Goal: Task Accomplishment & Management: Use online tool/utility

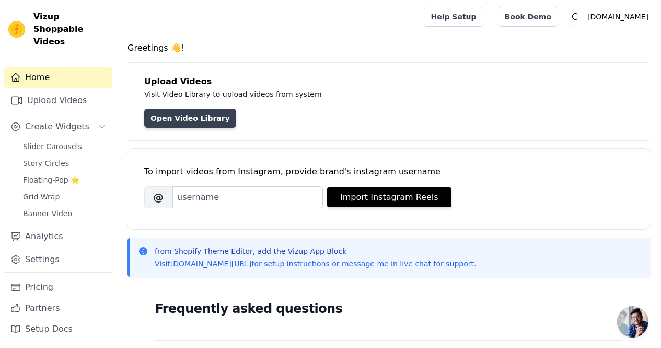
click at [187, 118] on link "Open Video Library" at bounding box center [190, 118] width 92 height 19
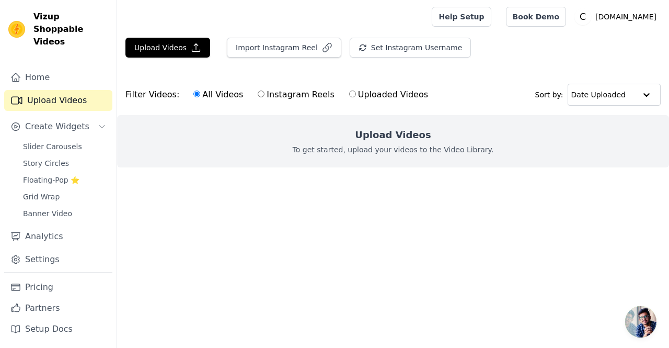
click at [349, 95] on input "Uploaded Videos" at bounding box center [352, 93] width 7 height 7
radio input "true"
click at [42, 287] on link "Pricing" at bounding box center [58, 287] width 108 height 21
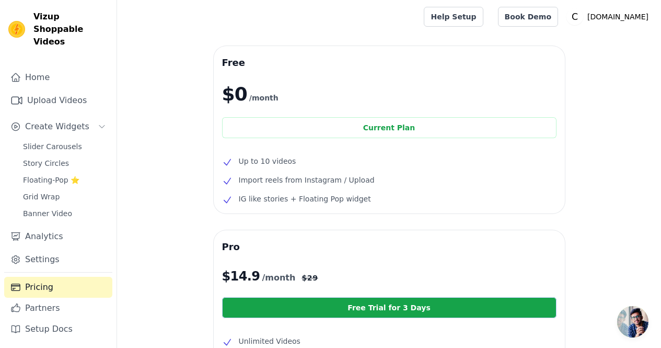
click at [261, 158] on span "Up to 10 videos" at bounding box center [268, 161] width 58 height 13
click at [285, 157] on span "Up to 10 videos" at bounding box center [268, 161] width 58 height 13
click at [257, 161] on span "Up to 10 videos" at bounding box center [268, 161] width 58 height 13
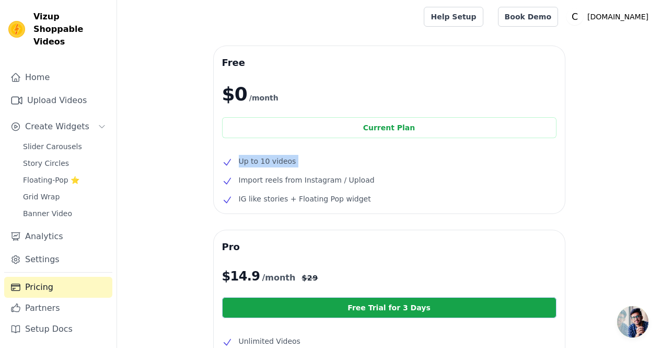
click at [289, 159] on span "Up to 10 videos" at bounding box center [268, 161] width 58 height 13
click at [61, 91] on link "Upload Videos" at bounding box center [58, 100] width 108 height 21
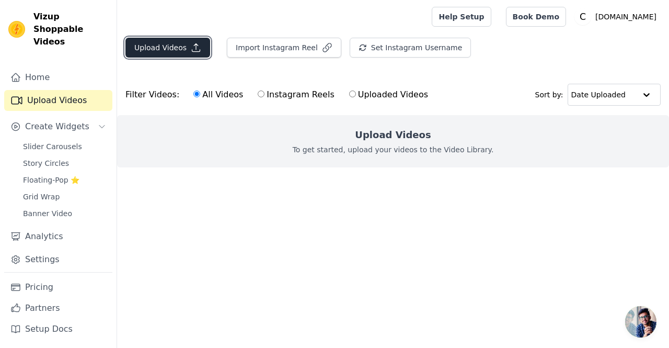
click at [178, 49] on button "Upload Videos" at bounding box center [167, 48] width 85 height 20
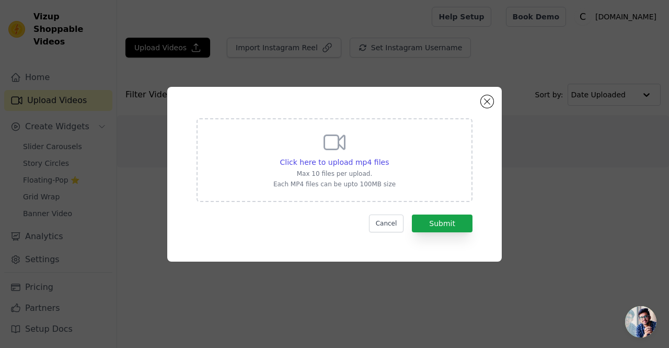
click at [291, 139] on div "Click here to upload mp4 files Max 10 files per upload. Each MP4 files can be u…" at bounding box center [334, 159] width 122 height 59
click at [388, 156] on input "Click here to upload mp4 files Max 10 files per upload. Each MP4 files can be u…" at bounding box center [388, 156] width 1 height 1
type input "C:\fakepath\1080 Reel Facebook AD.mp4"
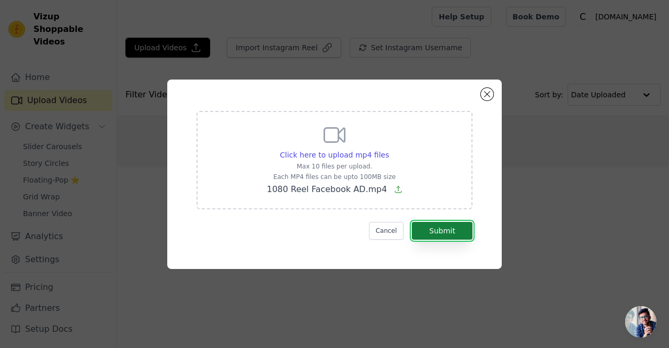
click at [433, 228] on button "Submit" at bounding box center [442, 231] width 61 height 18
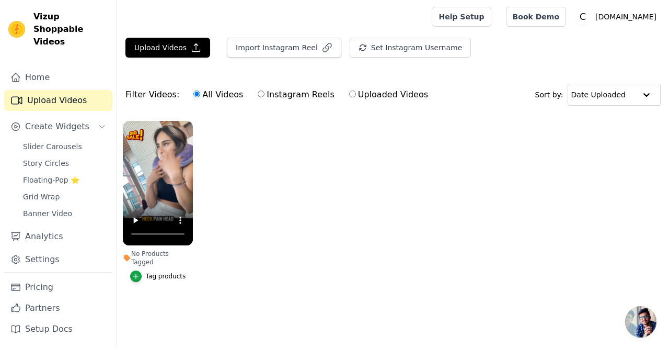
click at [230, 196] on ul "No Products Tagged Tag products" at bounding box center [393, 211] width 552 height 193
click at [146, 253] on div "No Products Tagged" at bounding box center [158, 257] width 70 height 17
click at [140, 272] on icon "button" at bounding box center [135, 275] width 7 height 7
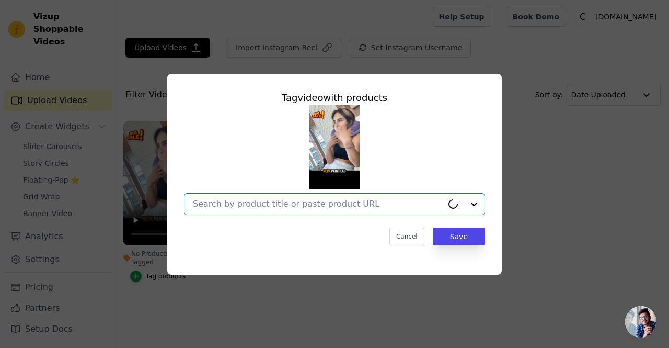
click at [275, 199] on input "No Products Tagged Tag video with products Option undefined, selected. Cancel S…" at bounding box center [318, 204] width 250 height 10
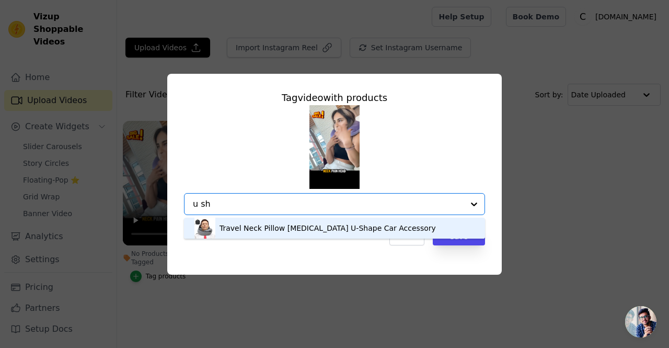
type input "u sha"
click at [248, 227] on div "Travel Neck Pillow [MEDICAL_DATA] U-Shape Car Accessory" at bounding box center [328, 228] width 216 height 10
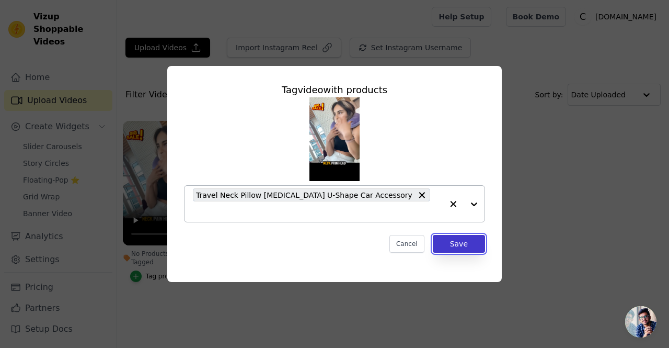
click at [461, 235] on button "Save" at bounding box center [459, 244] width 52 height 18
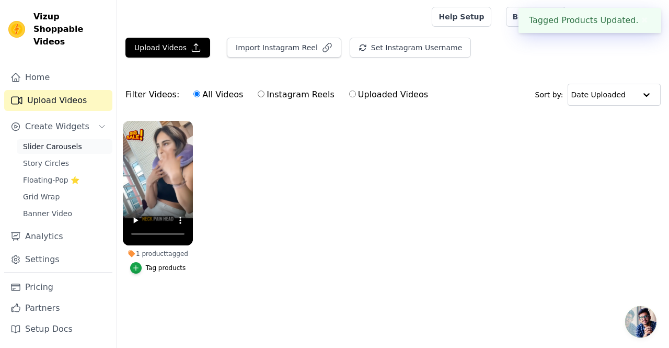
click at [54, 141] on span "Slider Carousels" at bounding box center [52, 146] width 59 height 10
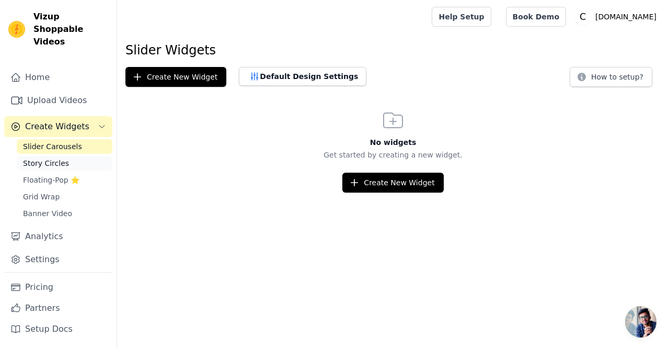
click at [48, 158] on span "Story Circles" at bounding box center [46, 163] width 46 height 10
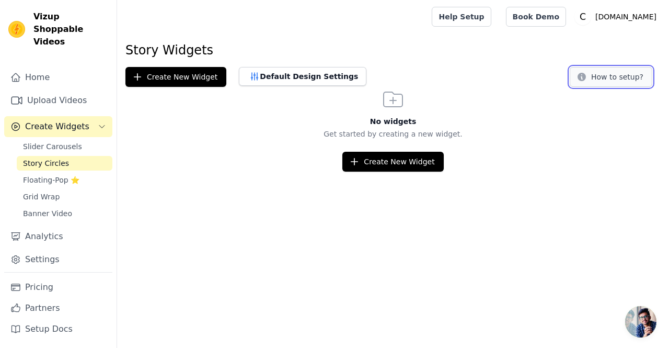
click at [599, 82] on button "How to setup?" at bounding box center [611, 77] width 83 height 20
click at [58, 189] on link "Grid Wrap" at bounding box center [65, 196] width 96 height 15
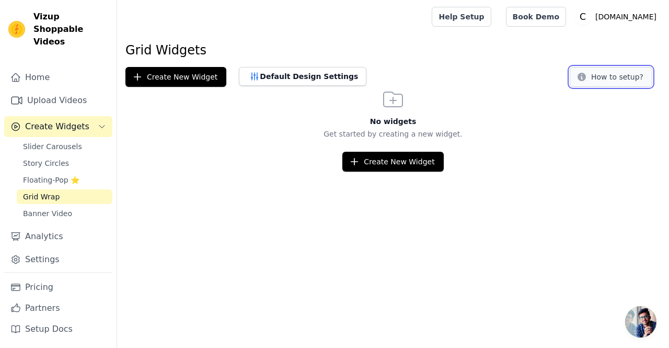
click at [598, 76] on button "How to setup?" at bounding box center [611, 77] width 83 height 20
click at [61, 141] on span "Slider Carousels" at bounding box center [52, 146] width 59 height 10
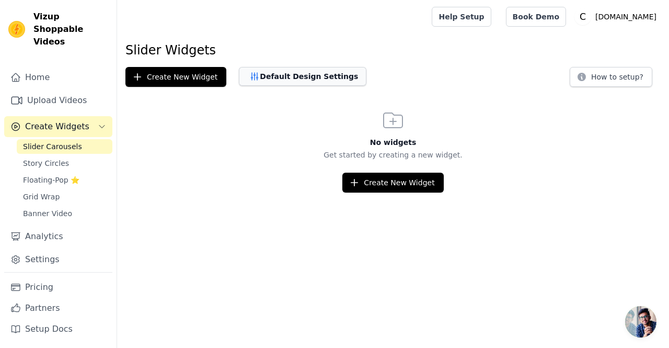
click at [281, 79] on button "Default Design Settings" at bounding box center [303, 76] width 128 height 19
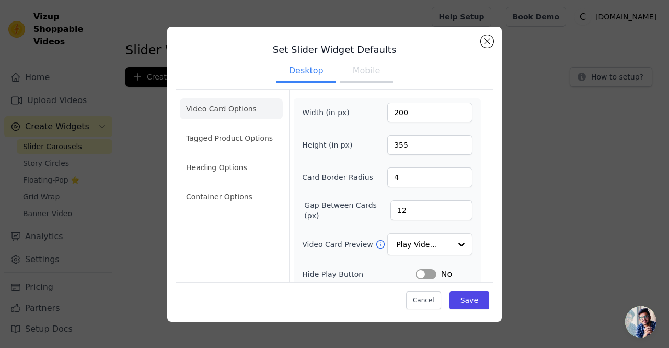
click at [352, 74] on button "Mobile" at bounding box center [366, 71] width 52 height 23
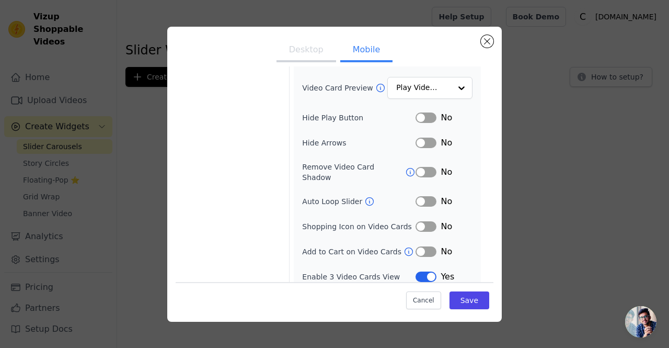
click at [419, 221] on button "Label" at bounding box center [426, 226] width 21 height 10
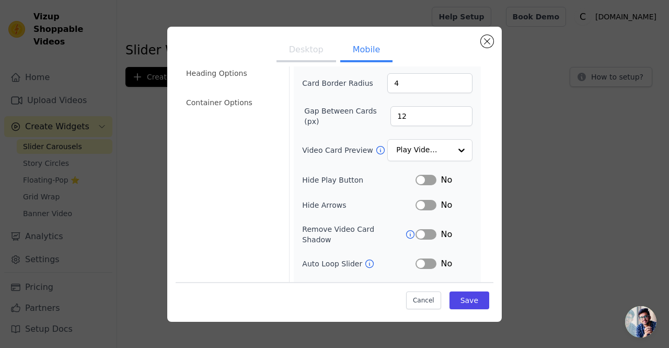
scroll to position [105, 0]
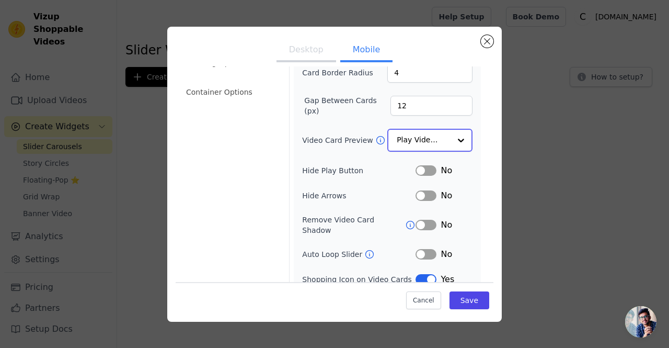
click at [451, 145] on div at bounding box center [461, 140] width 21 height 21
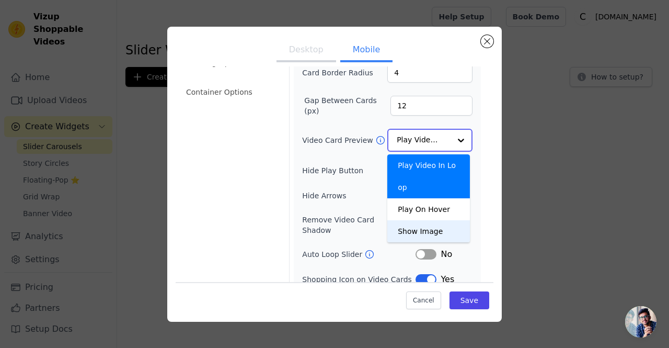
click at [424, 220] on div "Show Image" at bounding box center [428, 231] width 83 height 22
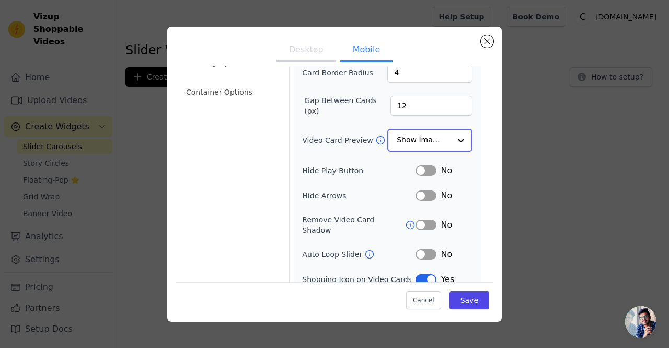
click at [423, 139] on input "Video Card Preview" at bounding box center [424, 140] width 54 height 21
click at [347, 161] on div "Width (in px) 200 Height (in px) 355 Card Border Radius 4 Gap Between Cards (px…" at bounding box center [387, 166] width 170 height 337
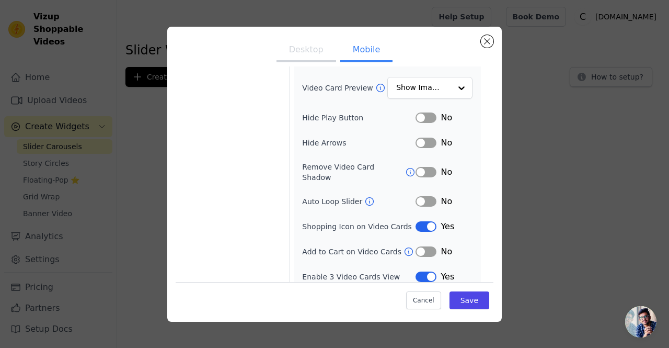
click at [421, 246] on button "Label" at bounding box center [426, 251] width 21 height 10
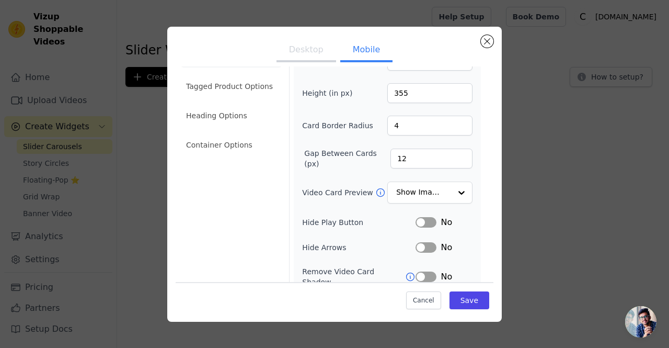
scroll to position [0, 0]
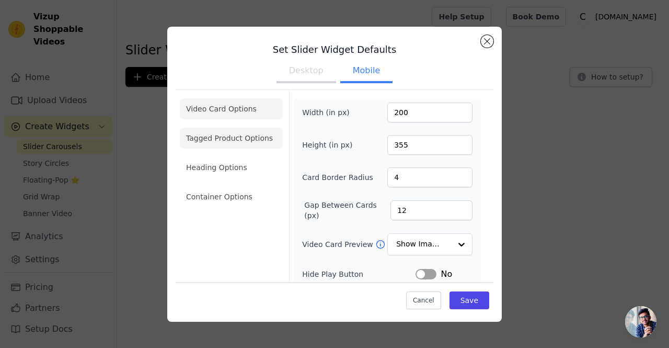
click at [241, 139] on li "Tagged Product Options" at bounding box center [231, 138] width 103 height 21
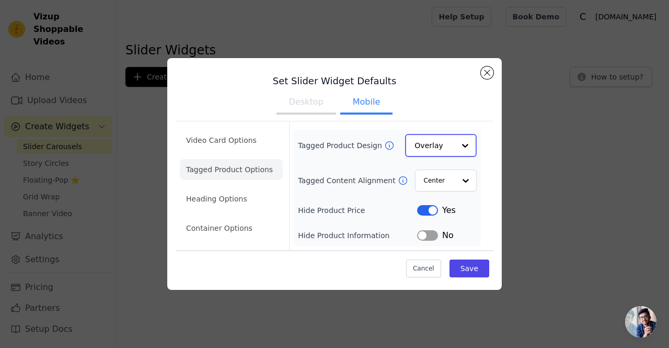
click at [440, 145] on input "Tagged Product Design" at bounding box center [435, 145] width 40 height 21
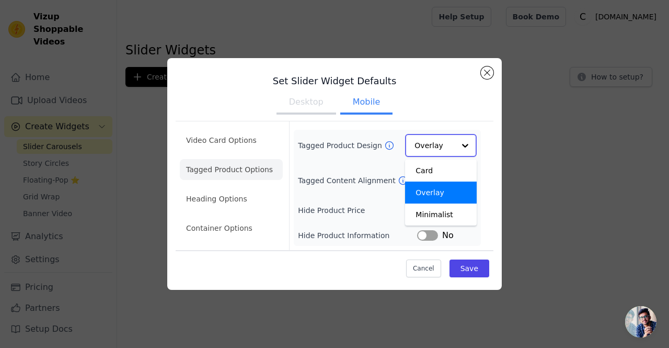
click at [440, 145] on input "Tagged Product Design" at bounding box center [435, 145] width 40 height 21
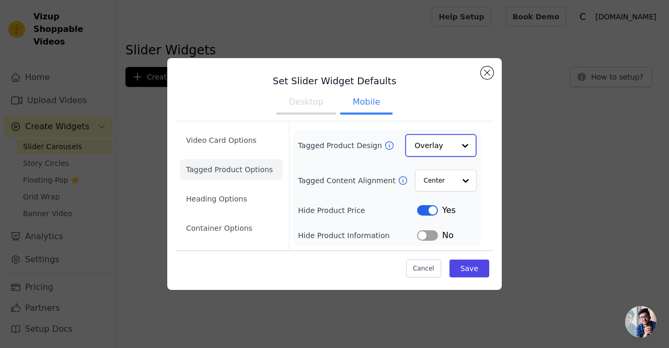
click at [442, 149] on input "Tagged Product Design" at bounding box center [435, 145] width 40 height 21
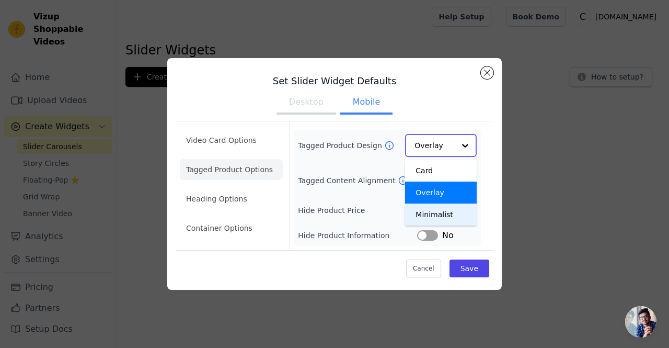
click at [431, 205] on div "Minimalist" at bounding box center [441, 214] width 72 height 22
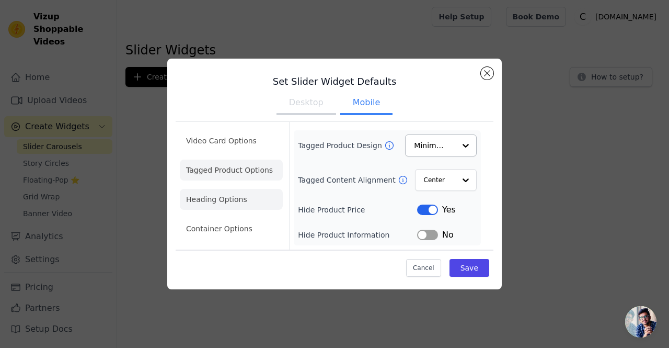
click at [219, 192] on li "Heading Options" at bounding box center [231, 199] width 103 height 21
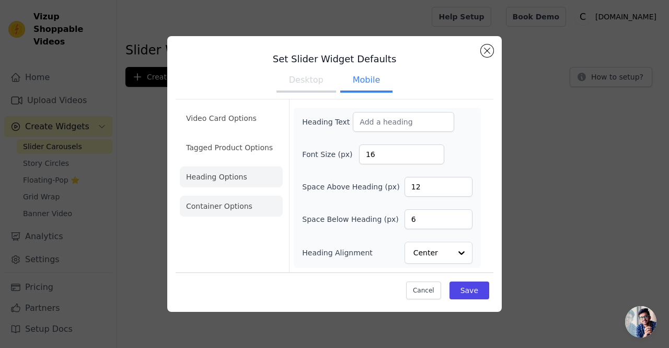
click at [226, 202] on li "Container Options" at bounding box center [231, 206] width 103 height 21
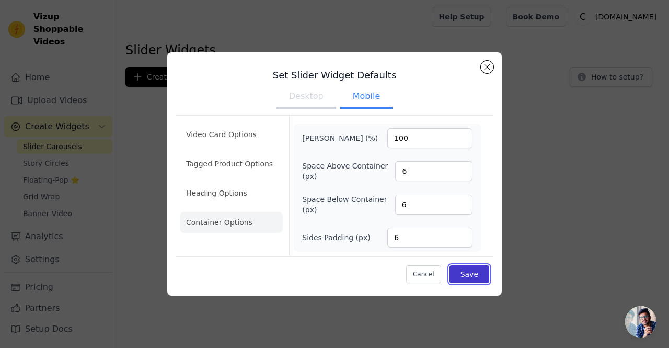
click at [467, 273] on button "Save" at bounding box center [470, 274] width 40 height 18
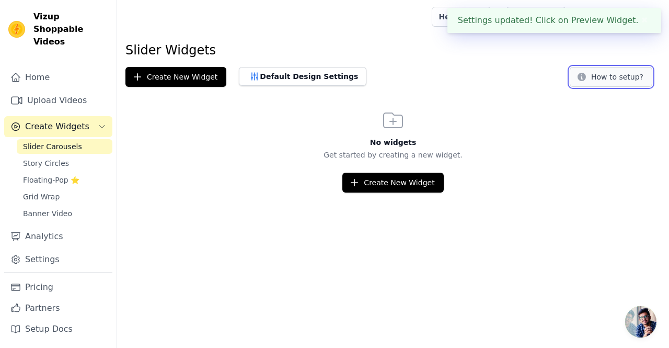
click at [600, 78] on button "How to setup?" at bounding box center [611, 77] width 83 height 20
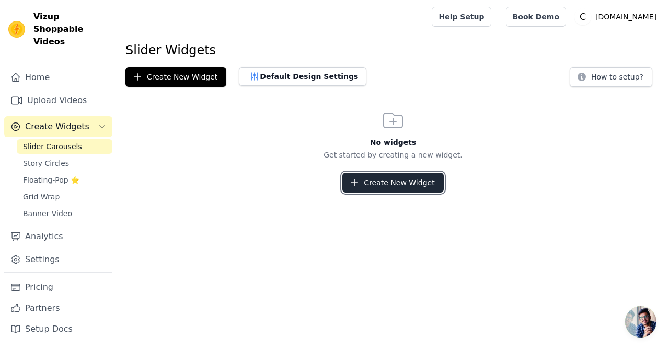
click at [372, 175] on button "Create New Widget" at bounding box center [392, 183] width 101 height 20
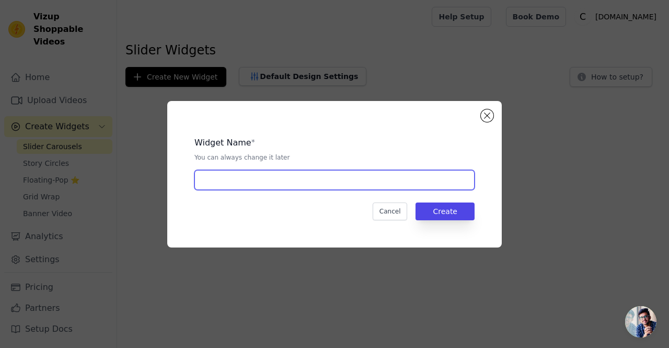
click at [272, 182] on input "text" at bounding box center [335, 180] width 280 height 20
type input "ushaped travel pillow"
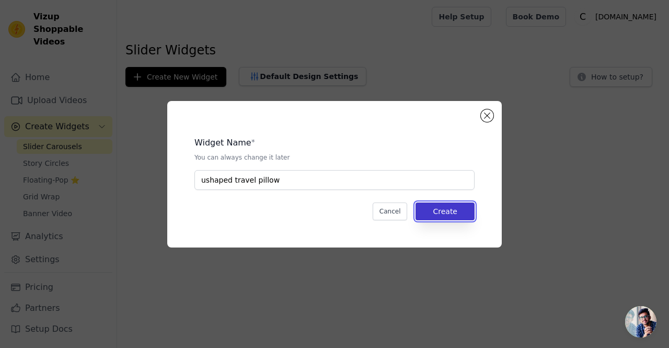
click at [465, 213] on button "Create" at bounding box center [445, 211] width 59 height 18
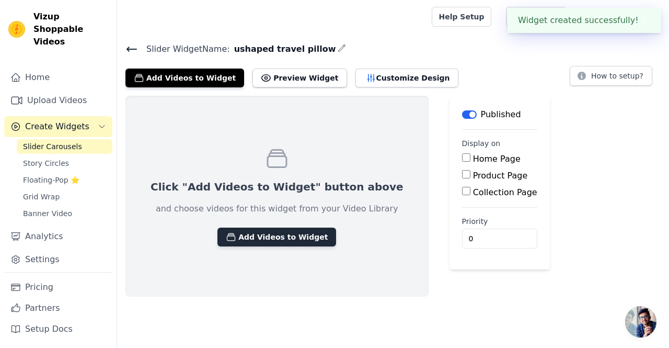
click at [260, 233] on button "Add Videos to Widget" at bounding box center [277, 236] width 119 height 19
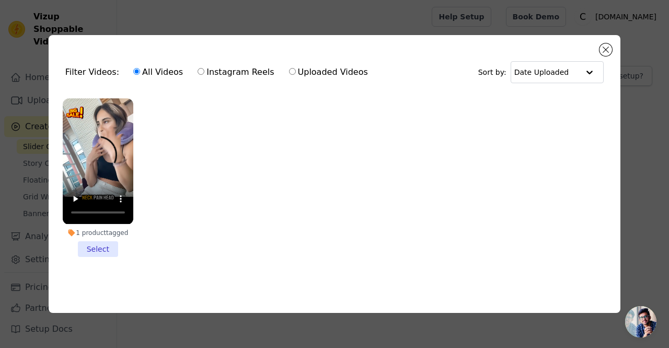
click at [97, 243] on li "1 product tagged Select" at bounding box center [98, 177] width 71 height 158
click at [0, 0] on input "1 product tagged Select" at bounding box center [0, 0] width 0 height 0
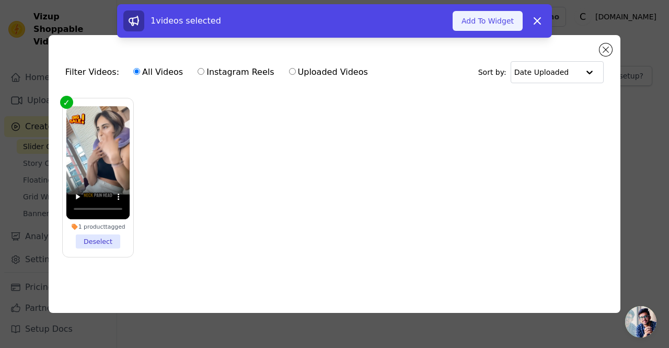
click at [475, 19] on button "Add To Widget" at bounding box center [488, 21] width 70 height 20
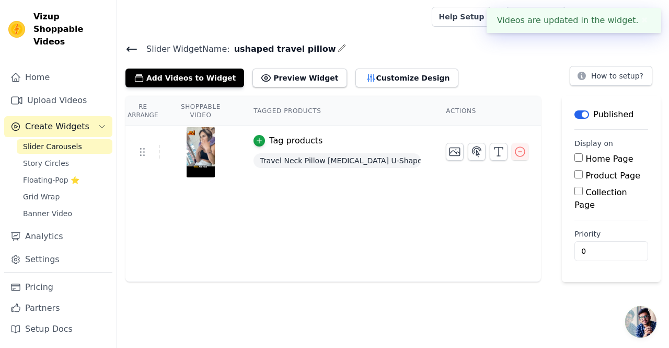
click at [578, 174] on input "Product Page" at bounding box center [579, 174] width 8 height 8
checkbox input "true"
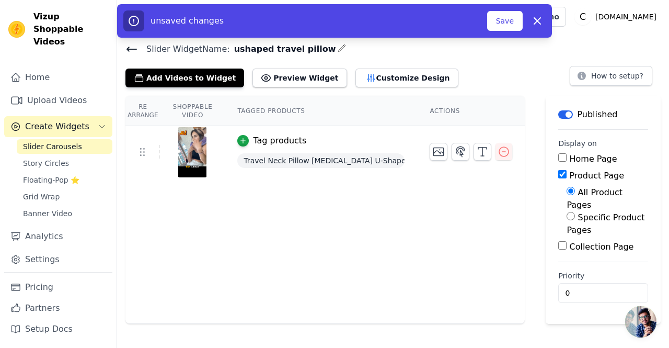
click at [568, 212] on input "Specific Product Pages" at bounding box center [571, 216] width 8 height 8
radio input "true"
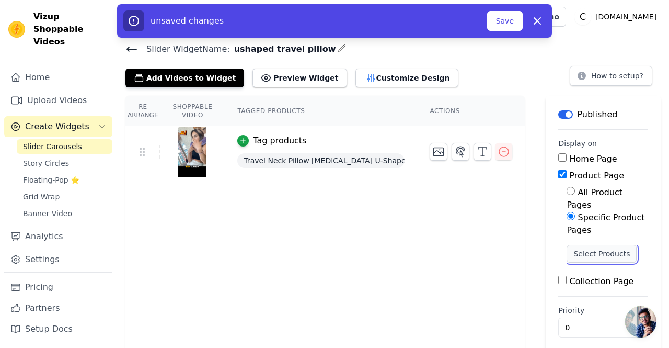
click at [579, 245] on button "Select Products" at bounding box center [602, 254] width 70 height 18
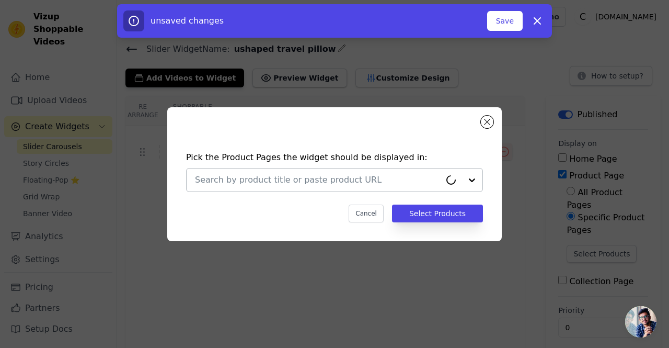
click at [324, 183] on input "text" at bounding box center [318, 180] width 246 height 13
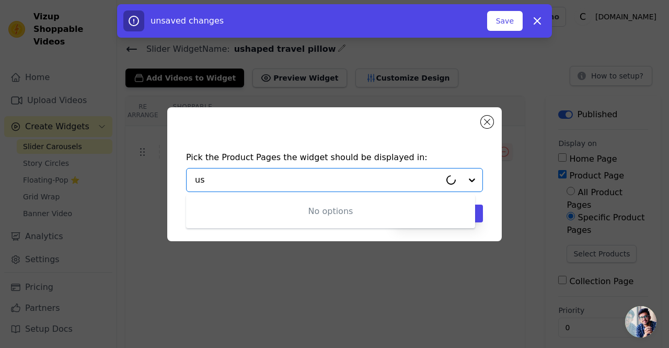
type input "u"
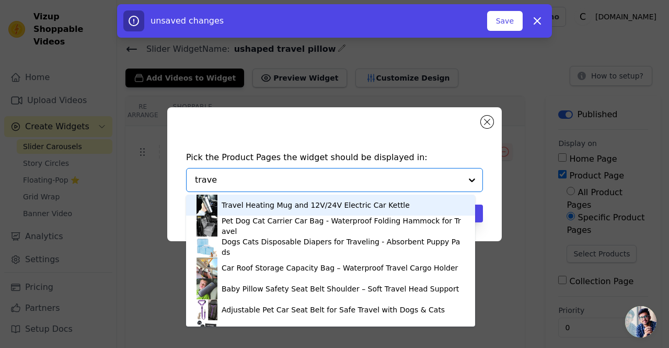
type input "travel"
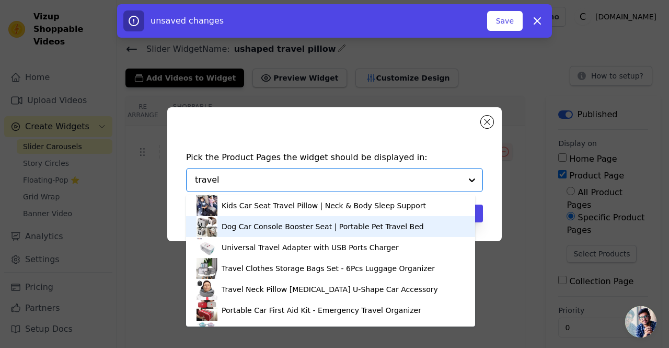
scroll to position [157, 0]
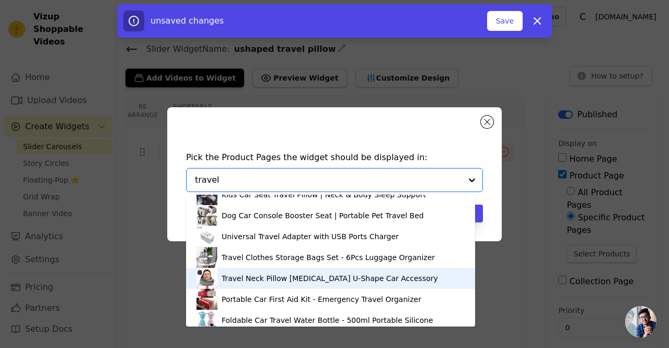
click at [274, 271] on div "Travel Neck Pillow Memory Foam U-Shape Car Accessory" at bounding box center [331, 278] width 268 height 21
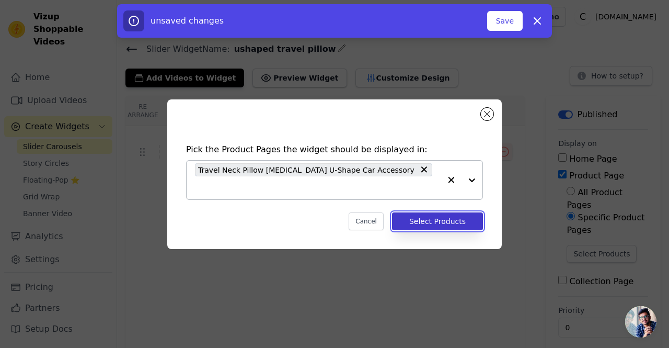
click at [433, 212] on button "Select Products" at bounding box center [437, 221] width 91 height 18
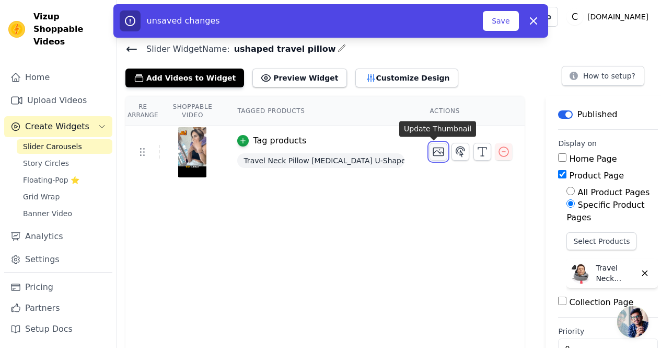
click at [437, 151] on icon "button" at bounding box center [439, 152] width 10 height 8
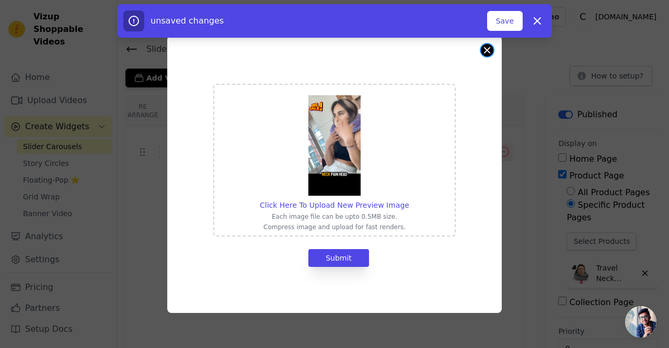
click at [484, 49] on button "Close modal" at bounding box center [487, 50] width 13 height 13
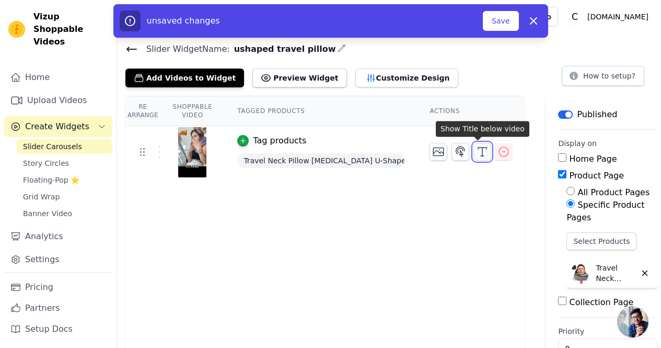
click at [476, 154] on icon "button" at bounding box center [482, 151] width 13 height 13
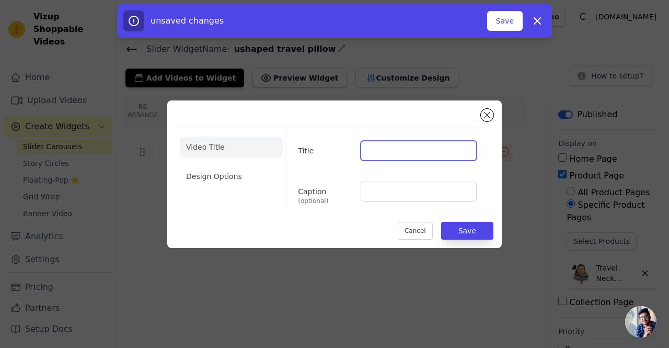
click at [390, 152] on input "Title" at bounding box center [419, 151] width 116 height 20
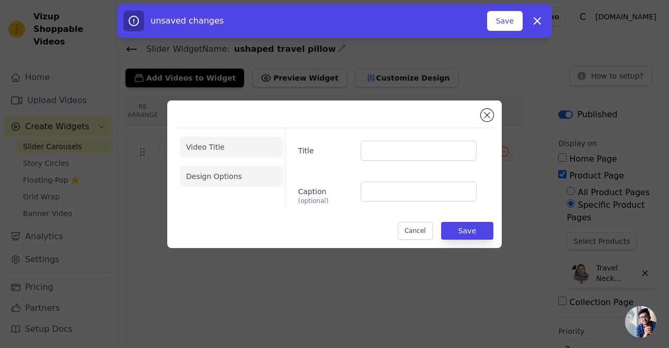
click at [238, 168] on li "Design Options" at bounding box center [231, 176] width 103 height 21
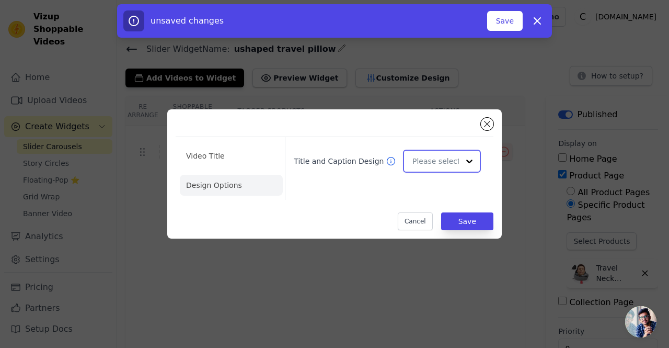
click at [414, 157] on input "Title and Caption Design" at bounding box center [436, 161] width 47 height 21
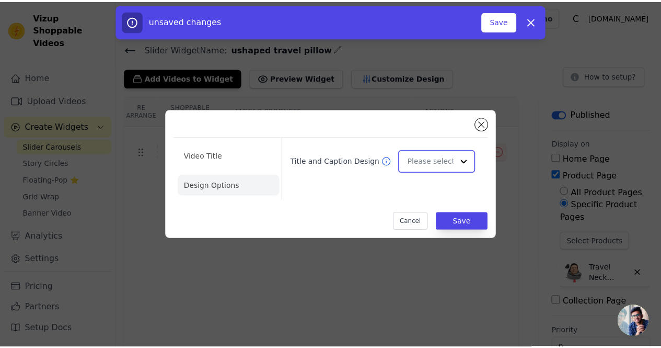
scroll to position [0, 0]
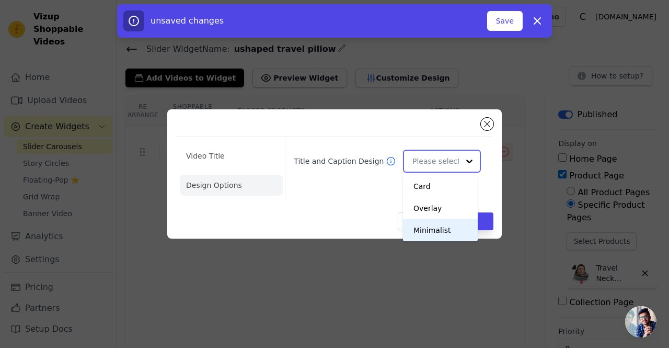
click at [420, 225] on div "Minimalist" at bounding box center [440, 230] width 75 height 22
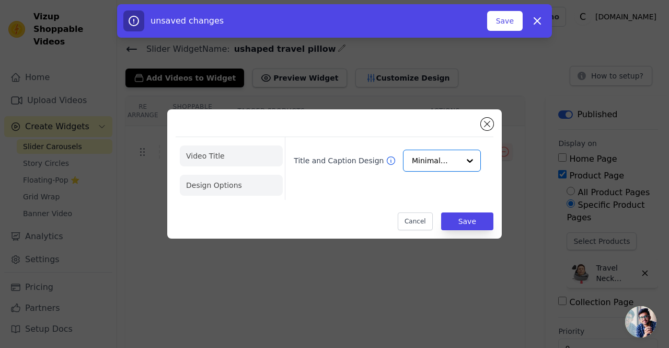
click at [230, 159] on li "Video Title" at bounding box center [231, 155] width 103 height 21
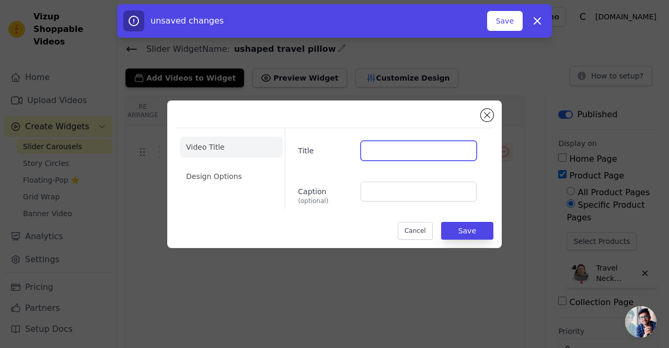
click at [374, 156] on input "Title" at bounding box center [419, 151] width 116 height 20
click at [484, 121] on div "Video Title Design Options Title Caption (optional) Cancel Save" at bounding box center [335, 174] width 318 height 131
click at [489, 109] on div "Video Title Design Options Title Caption (optional) Cancel Save" at bounding box center [335, 174] width 318 height 131
click at [489, 113] on button "Close modal" at bounding box center [487, 115] width 13 height 13
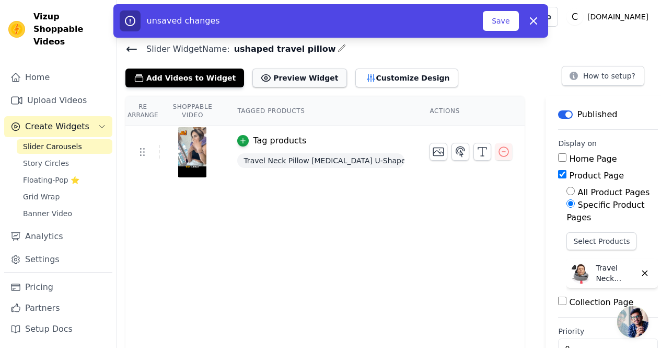
click at [298, 80] on button "Preview Widget" at bounding box center [300, 77] width 94 height 19
click at [499, 23] on button "Save" at bounding box center [501, 21] width 36 height 20
click at [502, 15] on button "Save" at bounding box center [501, 21] width 36 height 20
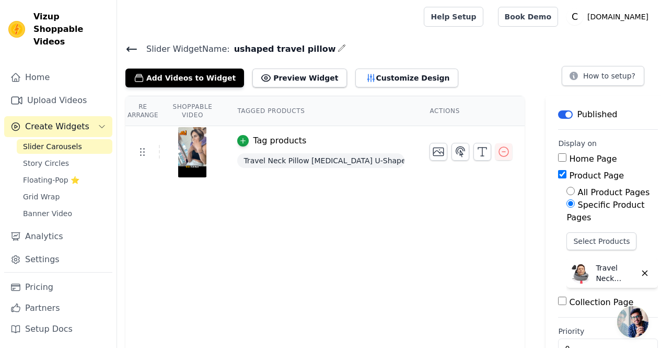
click at [205, 152] on div at bounding box center [193, 152] width 64 height 50
click at [188, 153] on img at bounding box center [192, 152] width 29 height 50
click at [284, 143] on div "Tag products" at bounding box center [279, 140] width 53 height 13
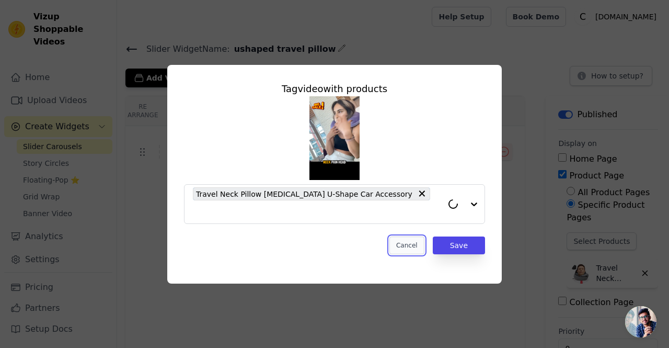
click at [407, 236] on button "Cancel" at bounding box center [407, 245] width 35 height 18
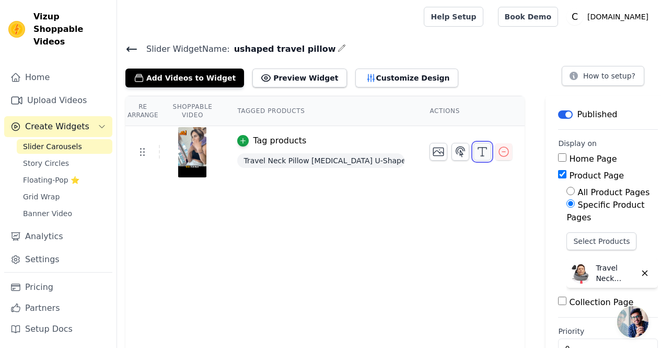
click at [476, 151] on icon "button" at bounding box center [482, 151] width 13 height 13
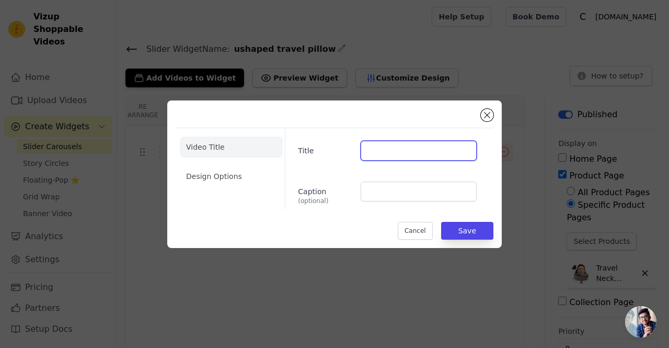
click at [374, 147] on input "Title" at bounding box center [419, 151] width 116 height 20
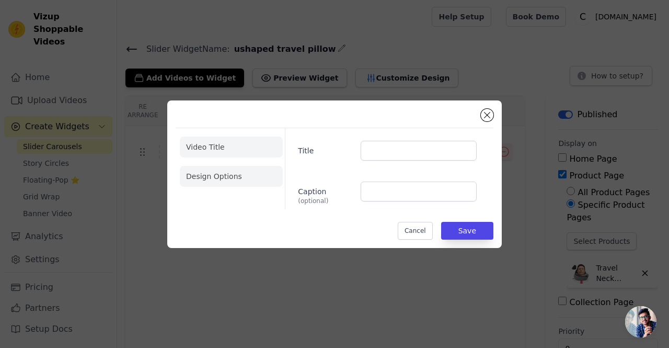
click at [237, 174] on li "Design Options" at bounding box center [231, 176] width 103 height 21
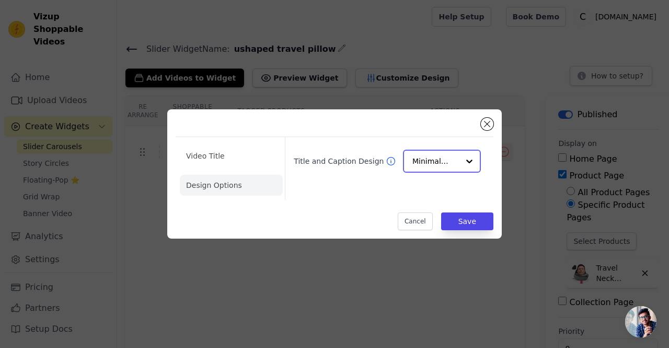
click at [433, 165] on input "Title and Caption Design" at bounding box center [436, 161] width 47 height 21
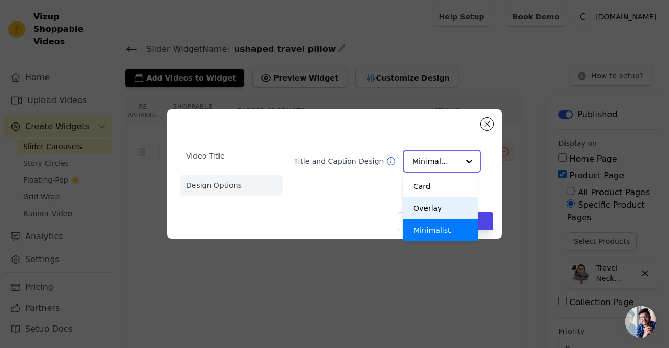
click at [423, 205] on div "Overlay" at bounding box center [440, 208] width 75 height 22
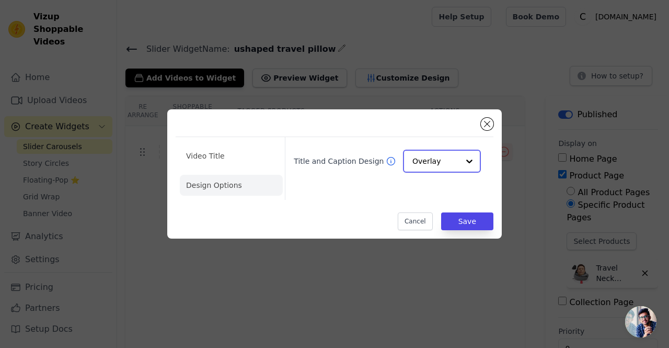
click at [428, 168] on input "Title and Caption Design" at bounding box center [436, 161] width 47 height 21
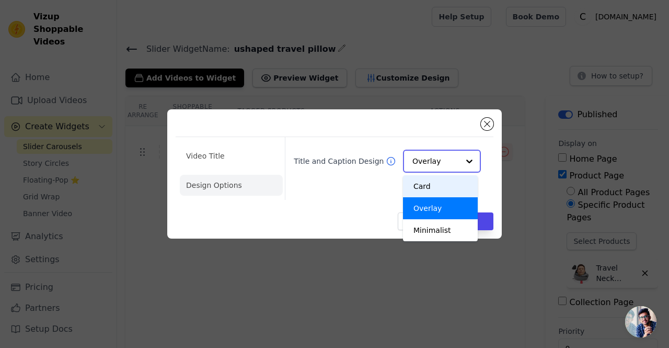
click at [425, 179] on div "Card" at bounding box center [440, 186] width 75 height 22
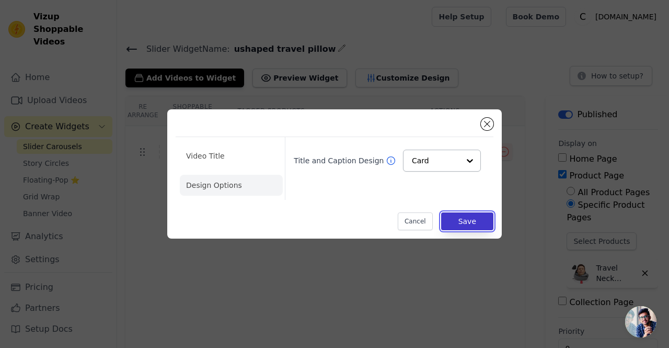
click at [459, 217] on button "Save" at bounding box center [467, 221] width 52 height 18
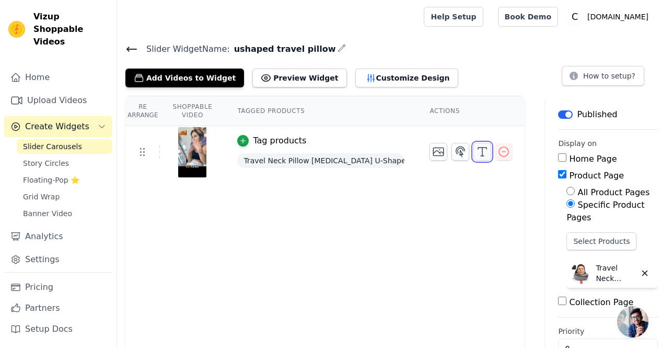
click at [477, 152] on icon "button" at bounding box center [482, 151] width 13 height 13
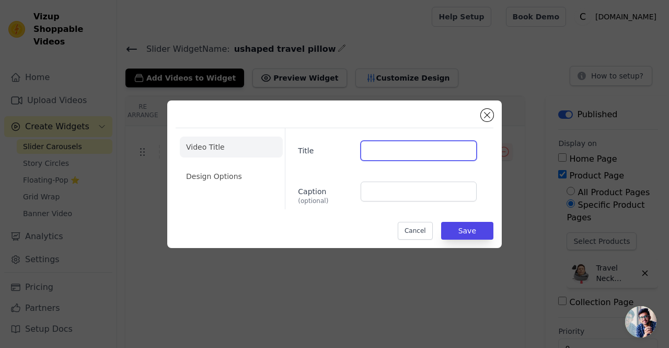
click at [377, 154] on input "Title" at bounding box center [419, 151] width 116 height 20
type input "Travel Pillow"
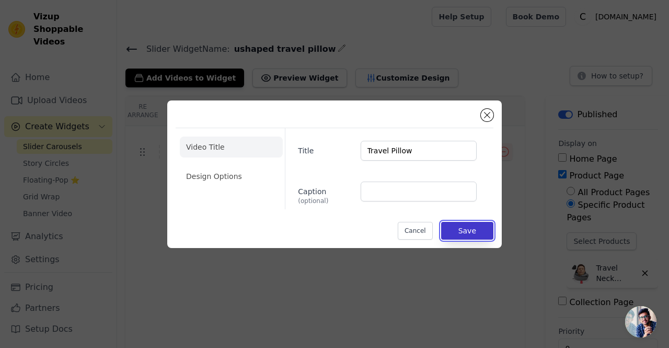
click at [451, 226] on button "Save" at bounding box center [467, 231] width 52 height 18
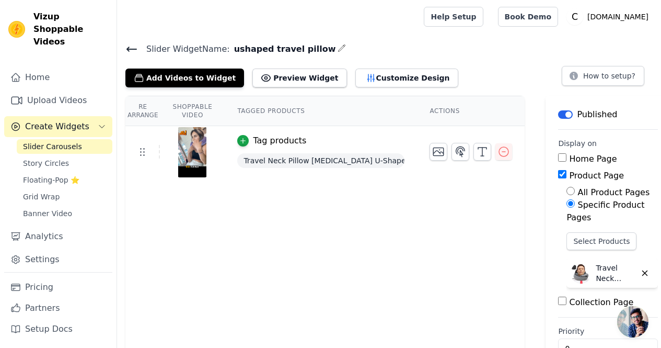
click at [90, 139] on link "Slider Carousels" at bounding box center [65, 146] width 96 height 15
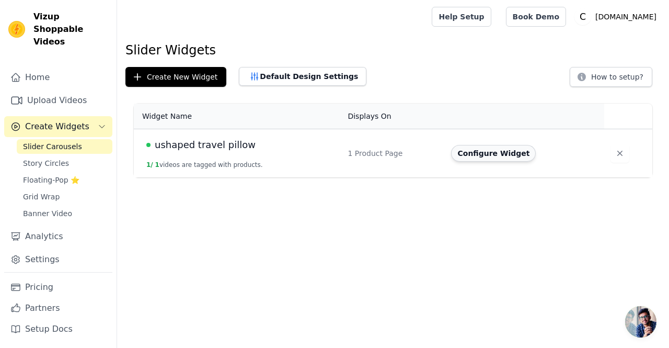
click at [470, 158] on button "Configure Widget" at bounding box center [493, 153] width 85 height 17
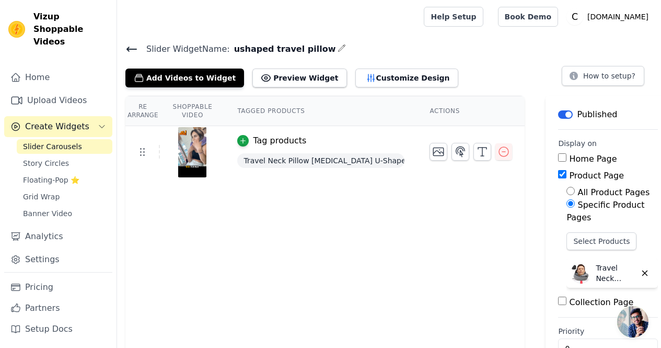
click at [187, 150] on img at bounding box center [192, 152] width 29 height 50
click at [371, 81] on button "Customize Design" at bounding box center [407, 77] width 103 height 19
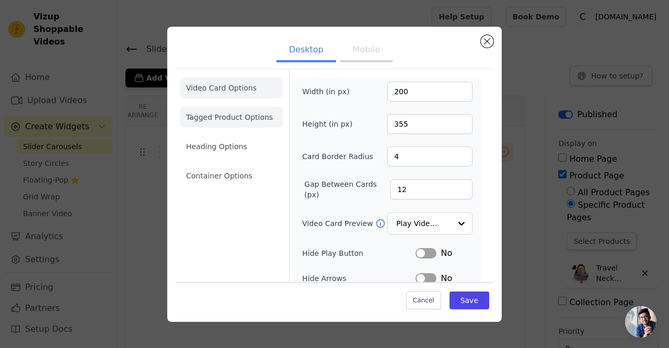
click at [209, 113] on li "Tagged Product Options" at bounding box center [231, 117] width 103 height 21
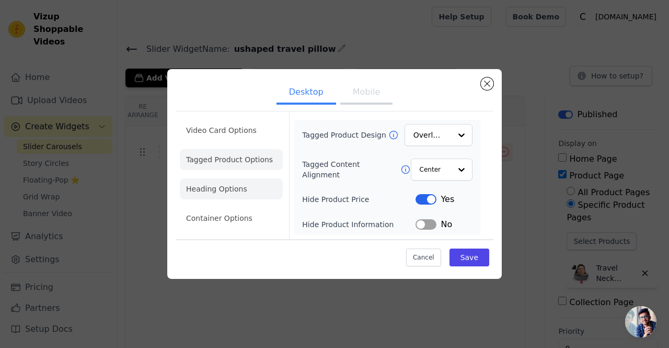
click at [210, 189] on li "Heading Options" at bounding box center [231, 188] width 103 height 21
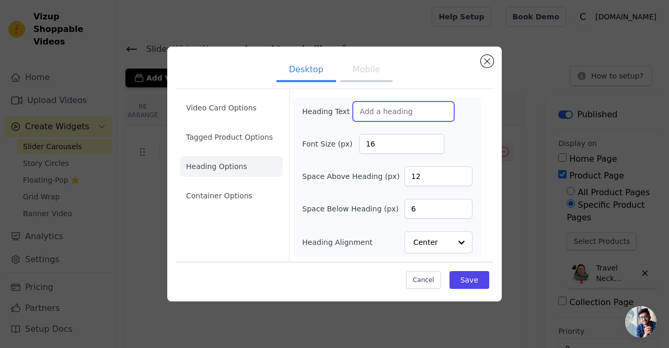
click at [370, 105] on input "Heading Text" at bounding box center [403, 111] width 101 height 20
type input "V"
type input "Reviews"
click at [456, 138] on div "Font Size (px) 16" at bounding box center [387, 144] width 170 height 20
click at [363, 68] on button "Mobile" at bounding box center [366, 70] width 52 height 23
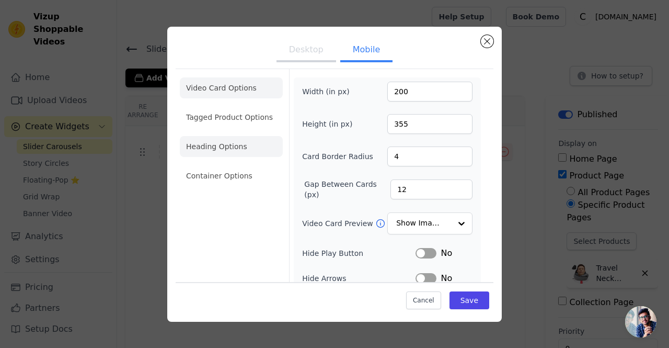
click at [228, 144] on li "Heading Options" at bounding box center [231, 146] width 103 height 21
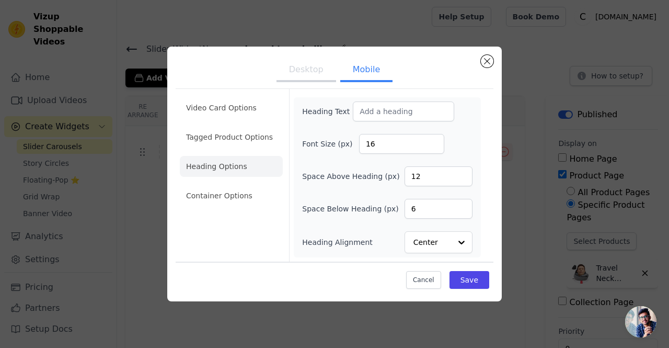
click at [301, 76] on button "Desktop" at bounding box center [307, 70] width 60 height 23
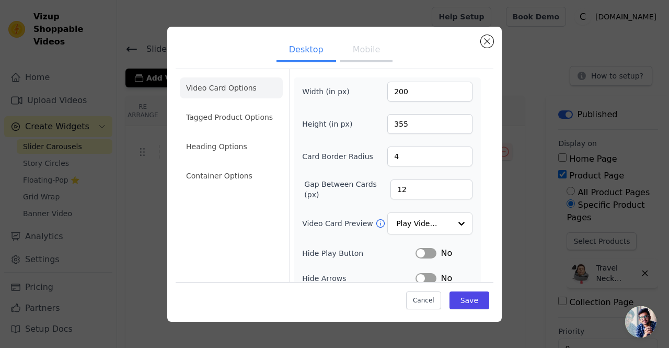
click at [237, 159] on ul "Video Card Options Tagged Product Options Heading Options Container Options" at bounding box center [231, 131] width 103 height 117
click at [238, 152] on li "Heading Options" at bounding box center [231, 146] width 103 height 21
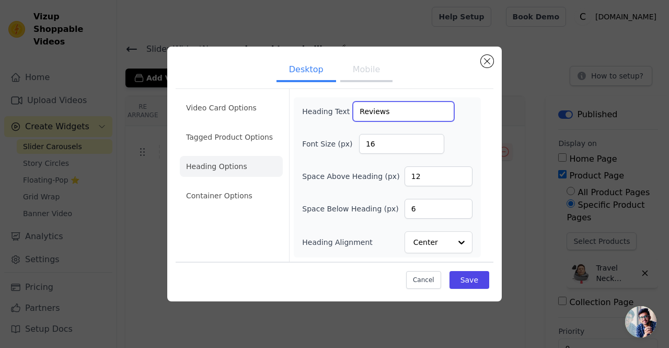
click at [413, 113] on input "Reviews" at bounding box center [403, 111] width 101 height 20
click at [351, 74] on button "Mobile" at bounding box center [366, 70] width 52 height 23
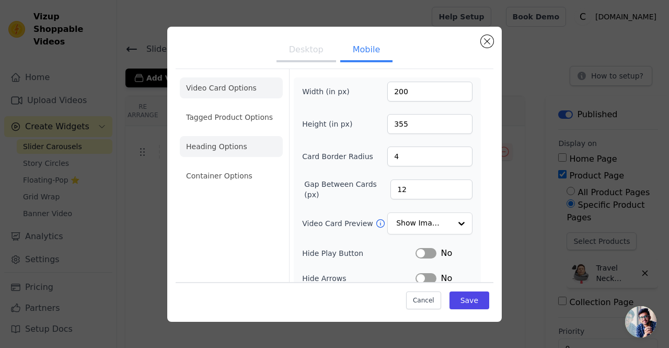
click at [239, 138] on li "Heading Options" at bounding box center [231, 146] width 103 height 21
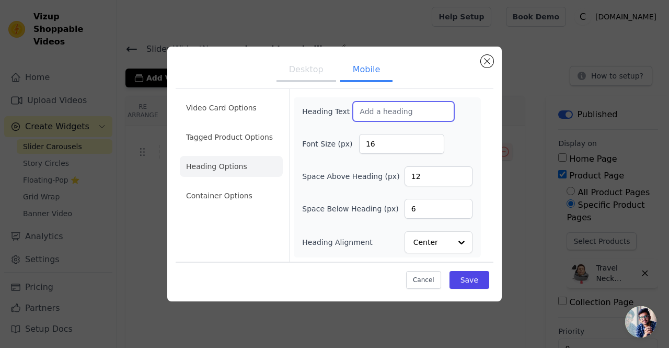
click at [408, 110] on input "Heading Text" at bounding box center [403, 111] width 101 height 20
paste input "Reviews"
type input "Reviews"
click at [339, 128] on div "Heading Text Reviews Font Size (px) 16 Space Above Heading (px) 12 Space Below …" at bounding box center [387, 177] width 170 height 152
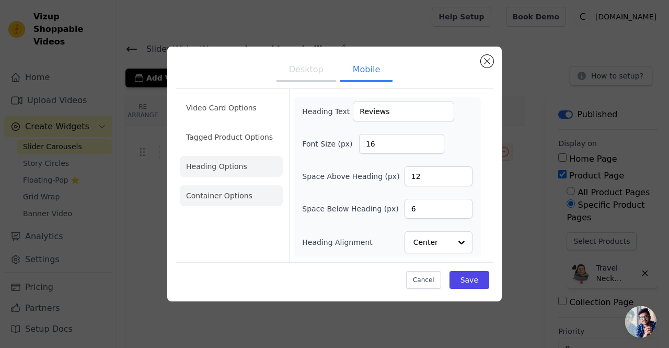
click at [228, 191] on li "Container Options" at bounding box center [231, 195] width 103 height 21
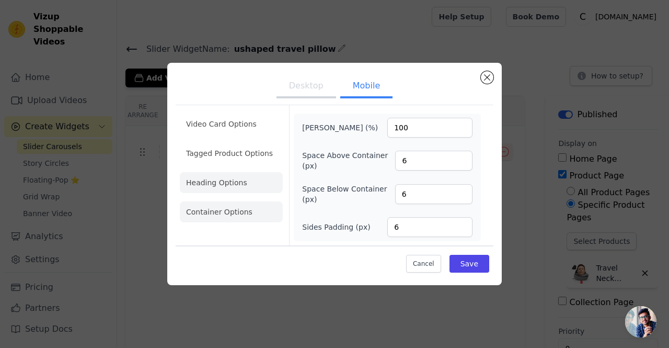
click at [228, 182] on li "Heading Options" at bounding box center [231, 182] width 103 height 21
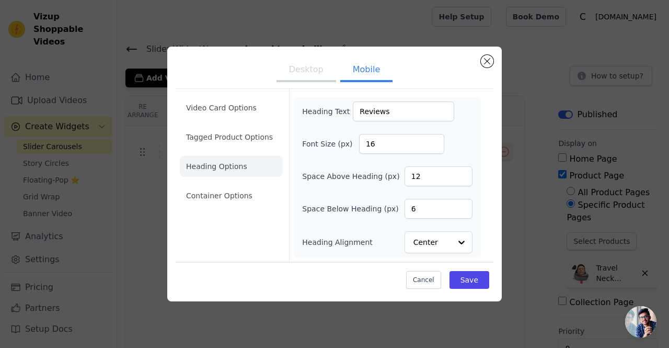
click at [236, 164] on li "Heading Options" at bounding box center [231, 166] width 103 height 21
click at [237, 146] on li "Tagged Product Options" at bounding box center [231, 137] width 103 height 21
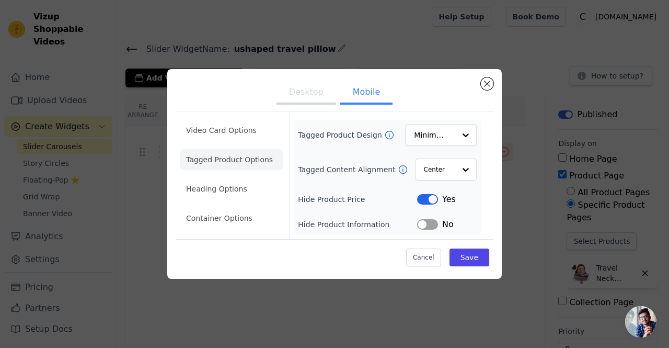
click at [431, 222] on button "Label" at bounding box center [427, 224] width 21 height 10
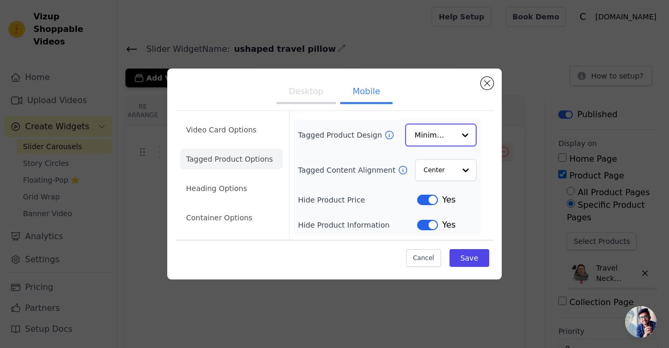
click at [441, 137] on input "Tagged Product Design" at bounding box center [435, 134] width 40 height 21
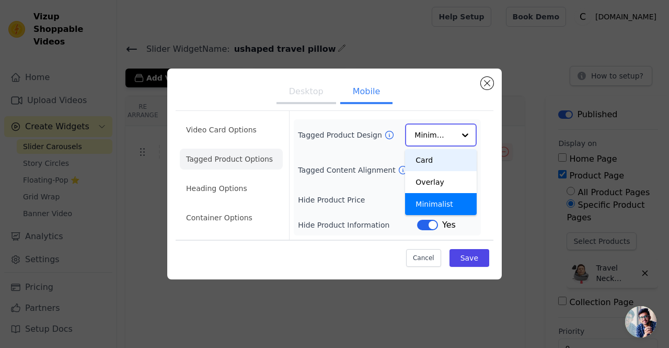
click at [437, 155] on div "Card" at bounding box center [441, 160] width 72 height 22
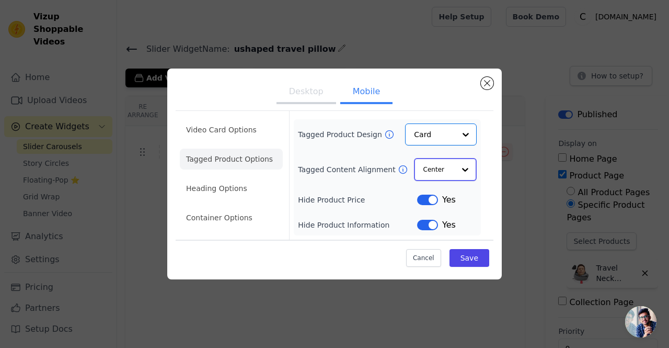
click at [435, 165] on input "Tagged Content Alignment" at bounding box center [439, 169] width 31 height 21
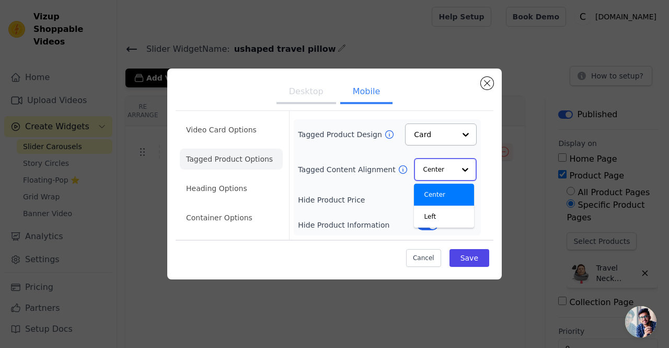
click at [435, 165] on input "Tagged Content Alignment" at bounding box center [439, 169] width 31 height 21
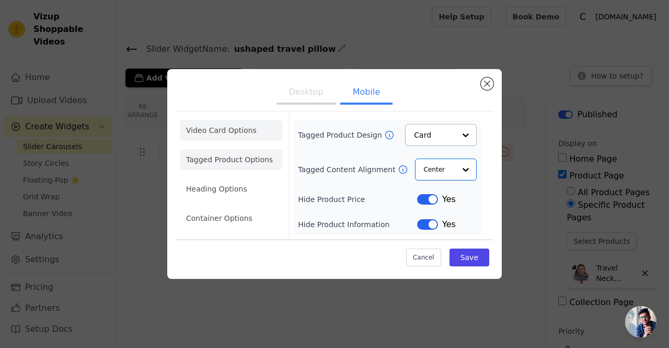
click at [242, 138] on li "Video Card Options" at bounding box center [231, 130] width 103 height 21
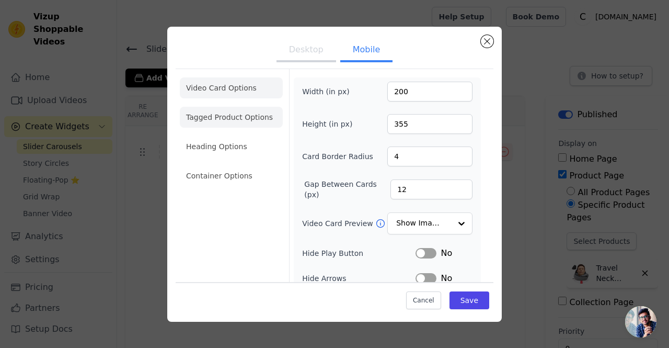
click at [248, 112] on li "Tagged Product Options" at bounding box center [231, 117] width 103 height 21
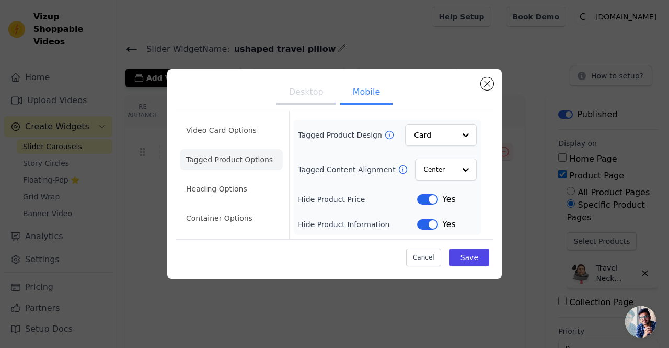
click at [295, 105] on ul "Desktop Mobile" at bounding box center [335, 92] width 318 height 31
click at [301, 99] on button "Desktop" at bounding box center [307, 93] width 60 height 23
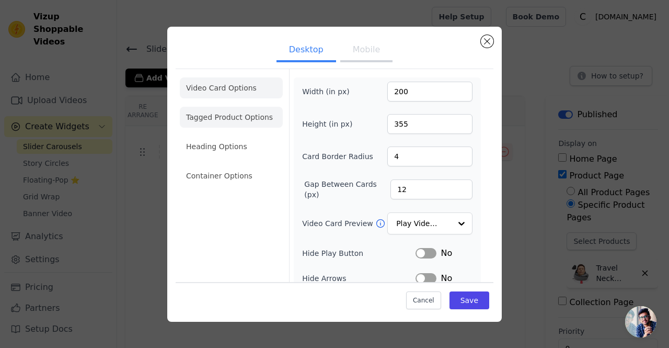
click at [233, 118] on li "Tagged Product Options" at bounding box center [231, 117] width 103 height 21
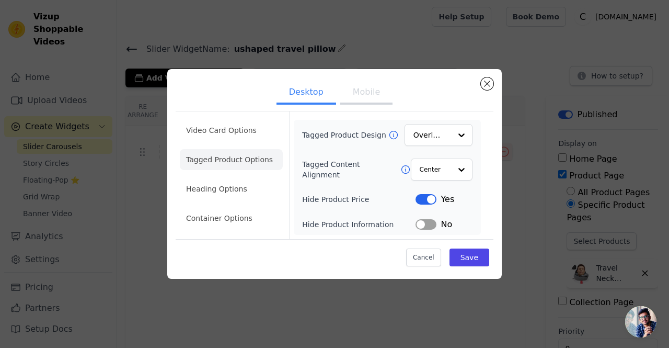
click at [431, 221] on button "Label" at bounding box center [426, 224] width 21 height 10
click at [350, 108] on ul "Desktop Mobile" at bounding box center [335, 92] width 318 height 31
click at [352, 96] on button "Mobile" at bounding box center [366, 93] width 52 height 23
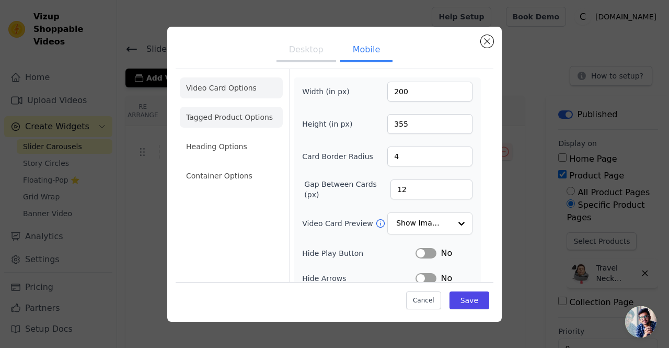
click at [245, 122] on li "Tagged Product Options" at bounding box center [231, 117] width 103 height 21
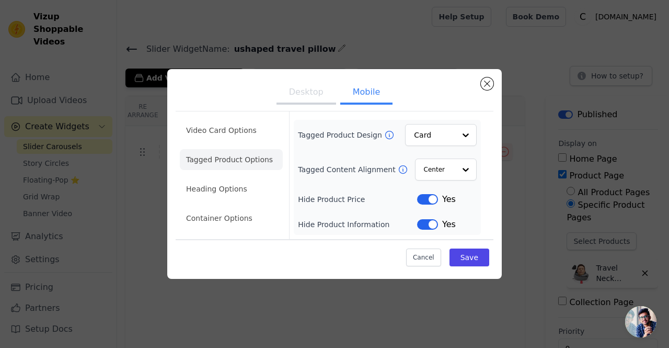
click at [309, 96] on button "Desktop" at bounding box center [307, 93] width 60 height 23
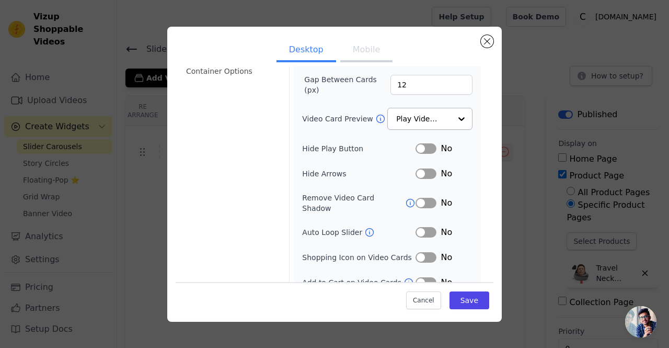
scroll to position [110, 0]
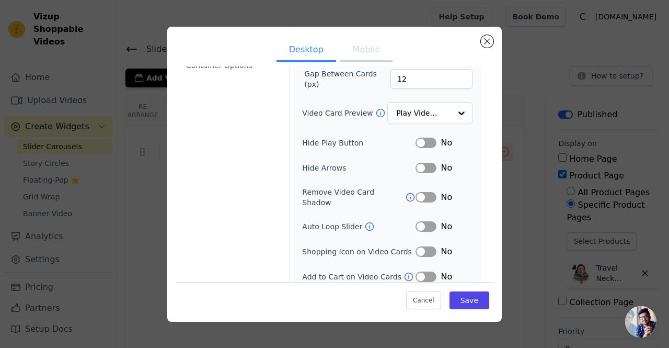
click at [352, 52] on button "Mobile" at bounding box center [366, 50] width 52 height 23
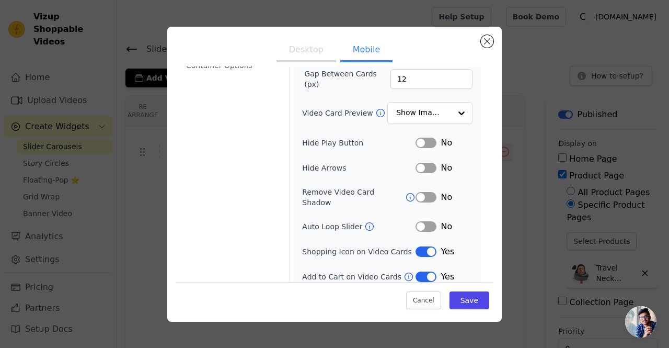
click at [419, 246] on button "Label" at bounding box center [426, 251] width 21 height 10
click at [418, 271] on button "Label" at bounding box center [426, 276] width 21 height 10
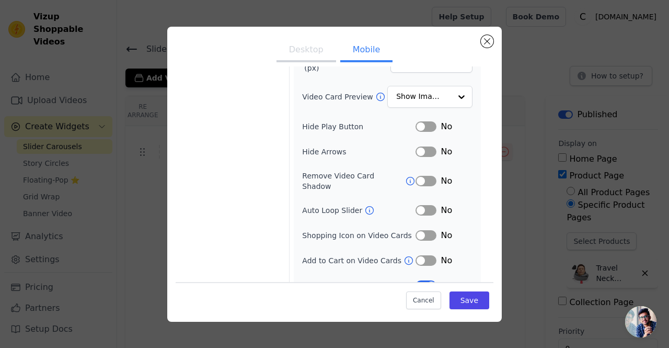
scroll to position [135, 0]
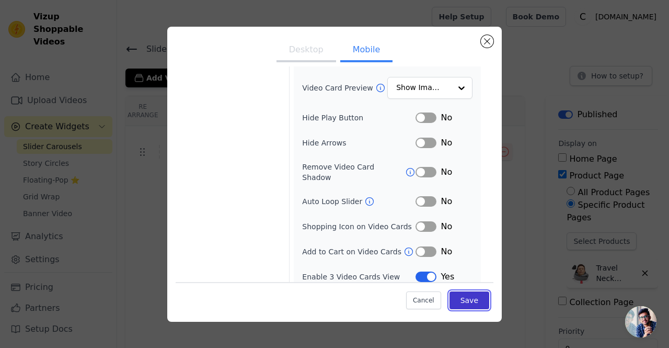
click at [452, 297] on button "Save" at bounding box center [470, 300] width 40 height 18
